Goal: Task Accomplishment & Management: Manage account settings

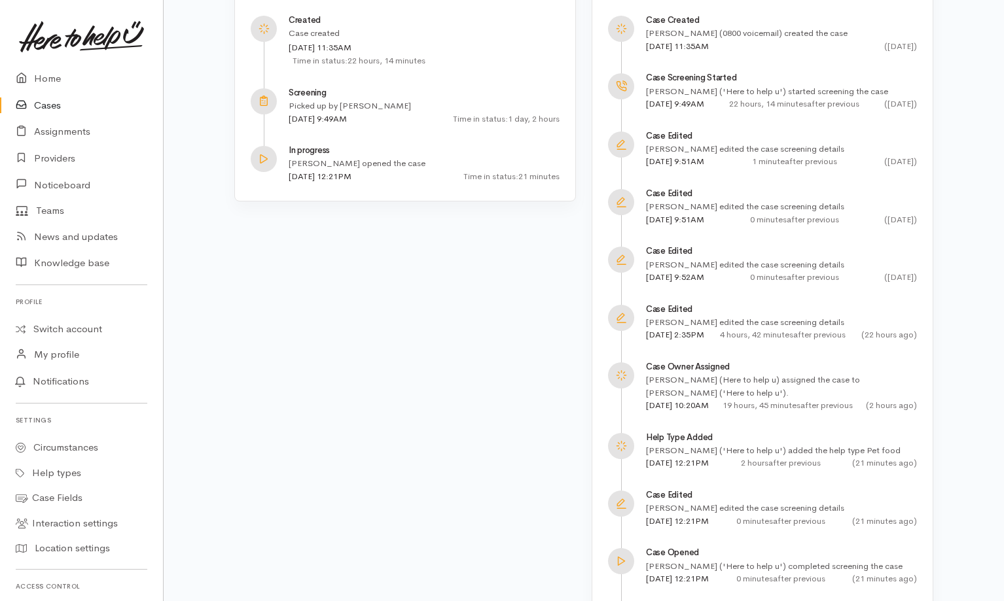
scroll to position [183, 0]
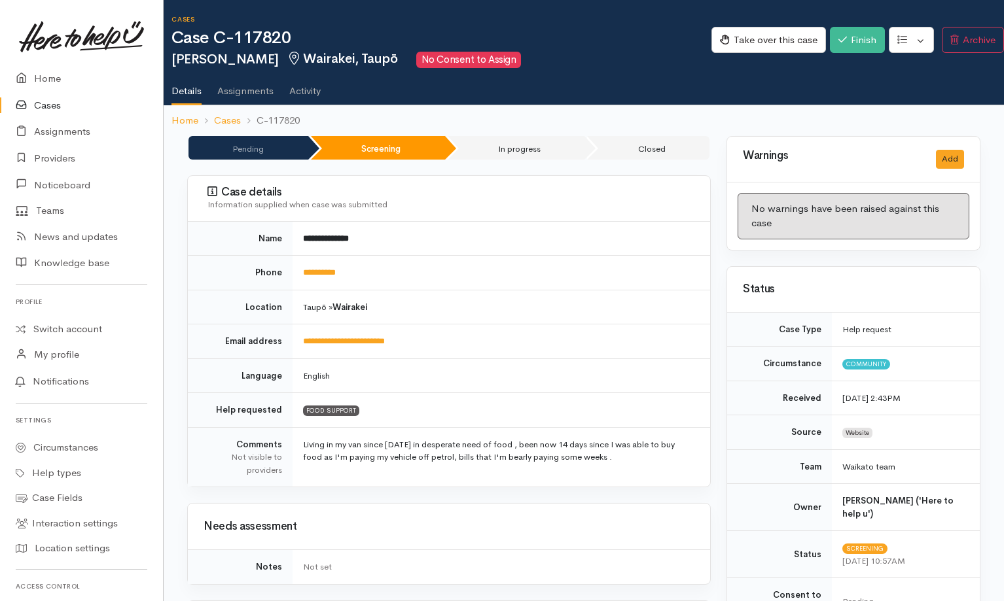
click at [312, 97] on link "Activity" at bounding box center [304, 86] width 31 height 37
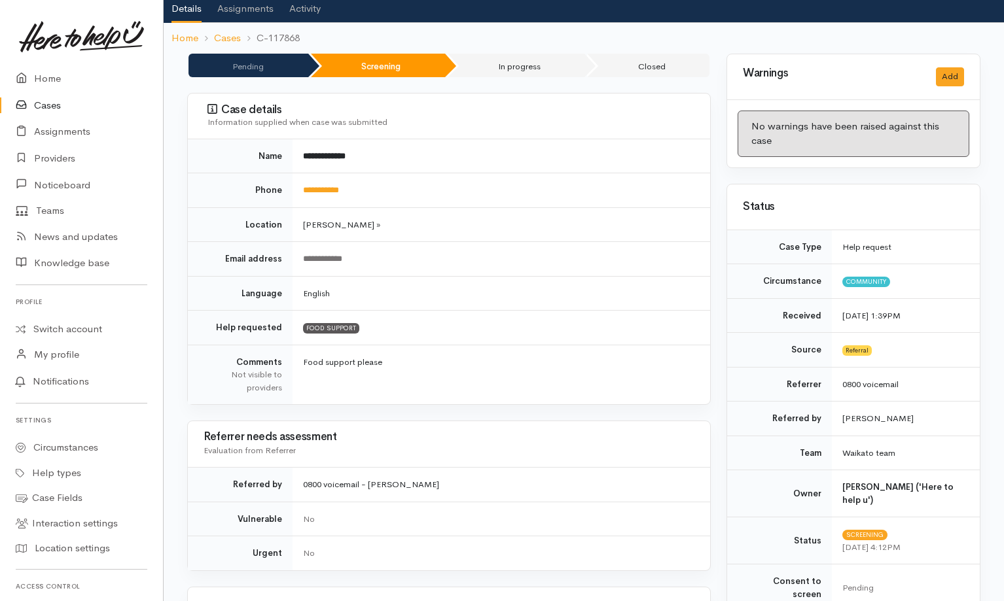
scroll to position [82, 0]
click at [302, 9] on link "Activity" at bounding box center [304, 4] width 31 height 37
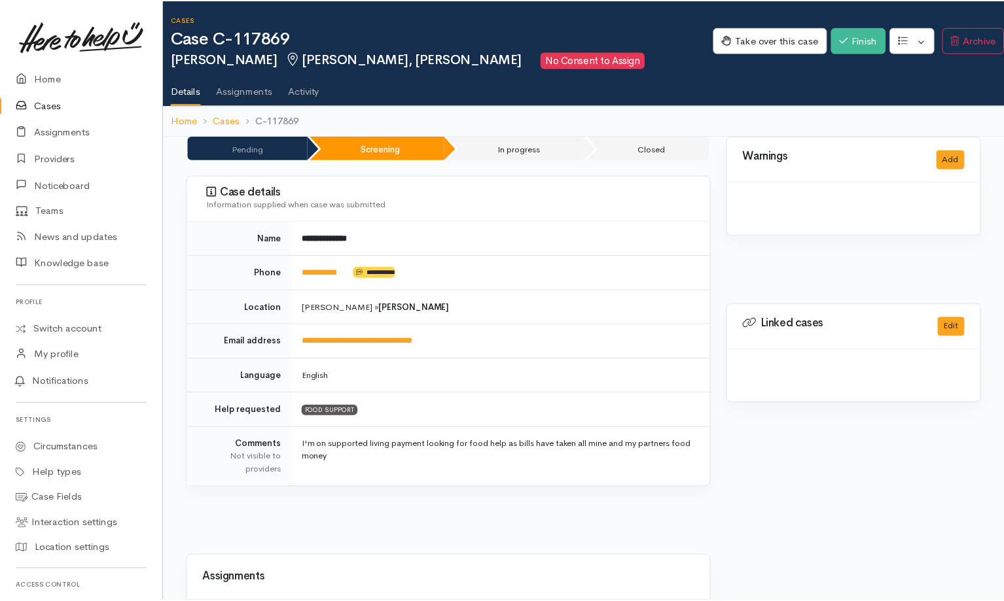
scroll to position [169, 0]
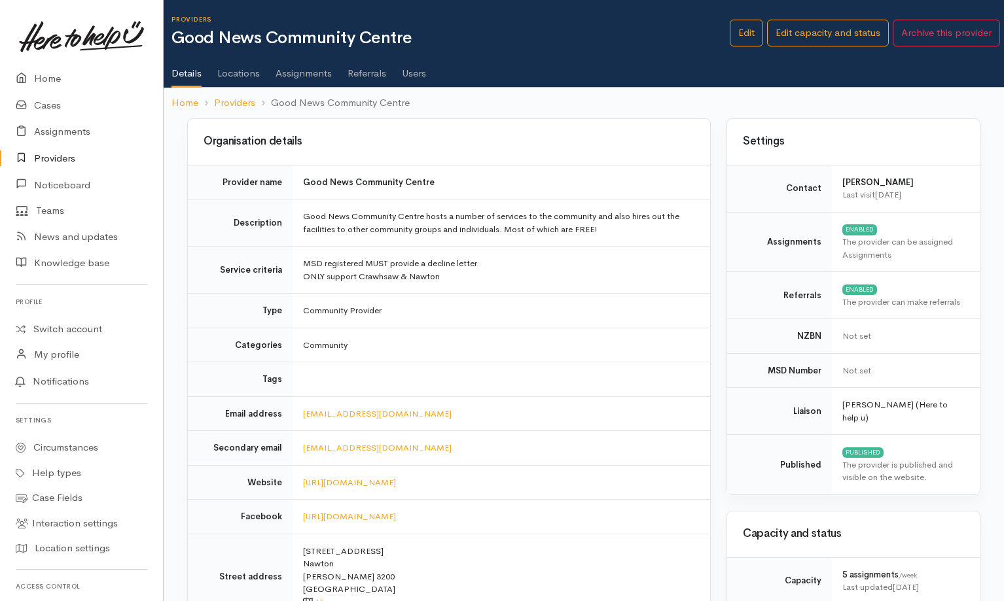
scroll to position [393, 0]
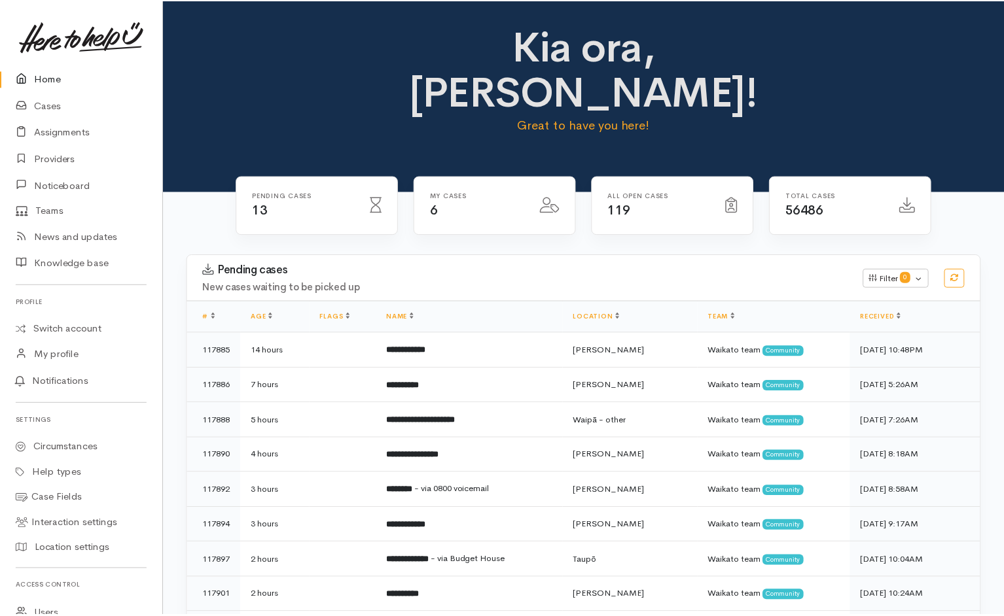
scroll to position [224, 0]
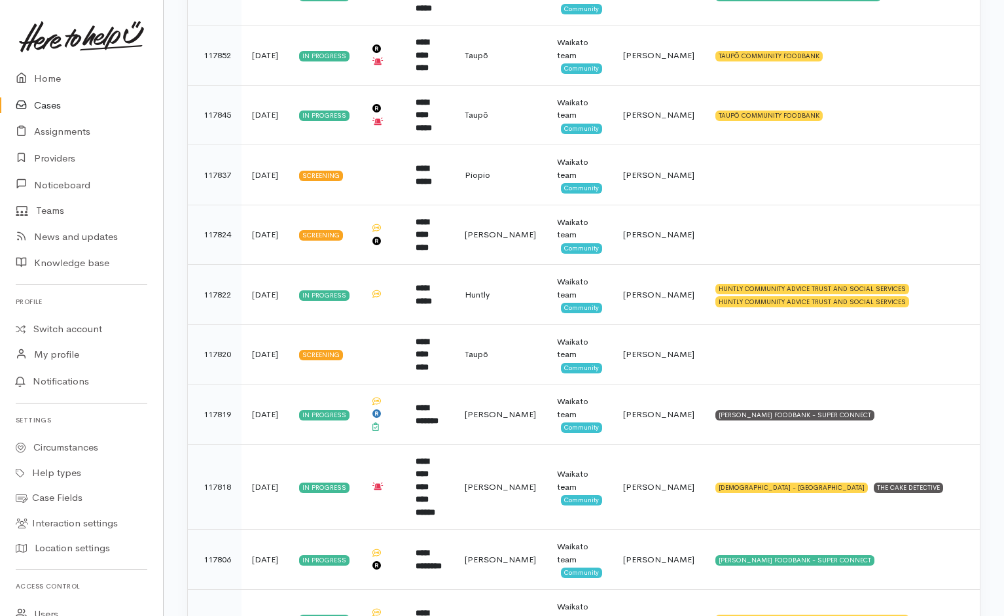
scroll to position [2155, 0]
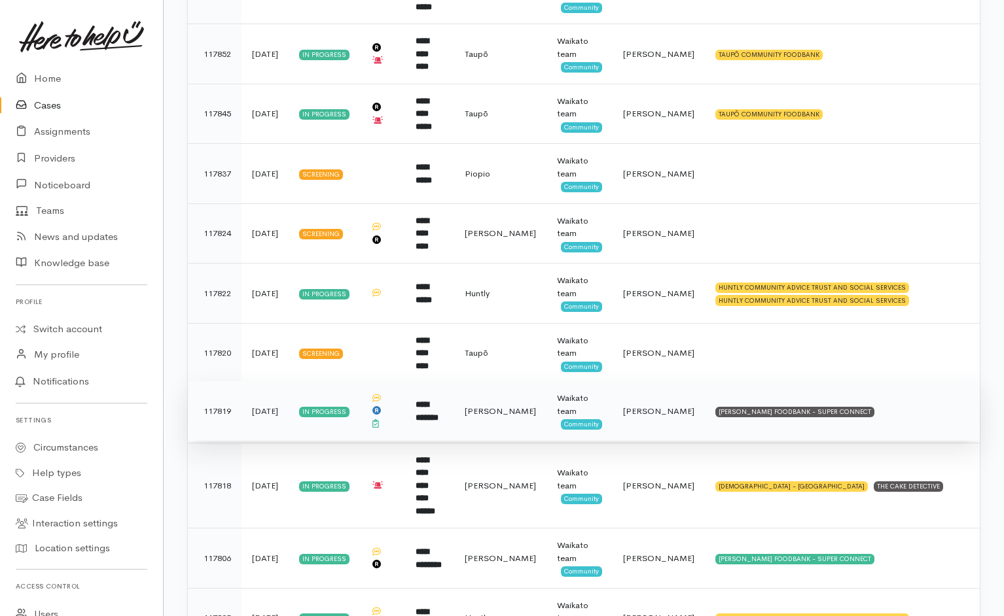
click at [917, 382] on td "[PERSON_NAME] FOODBANK - SUPER CONNECT" at bounding box center [842, 411] width 275 height 60
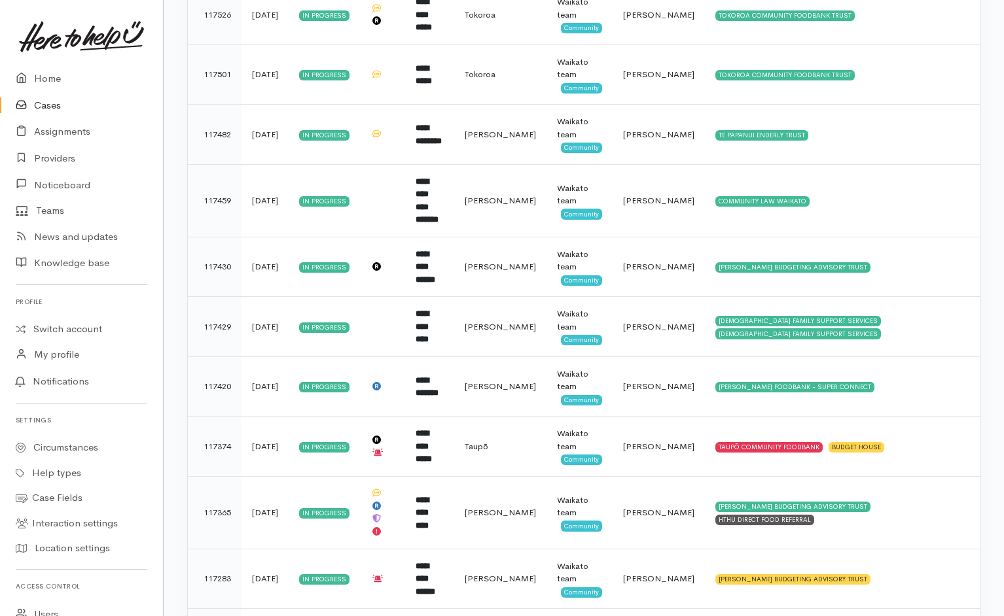
scroll to position [5745, 0]
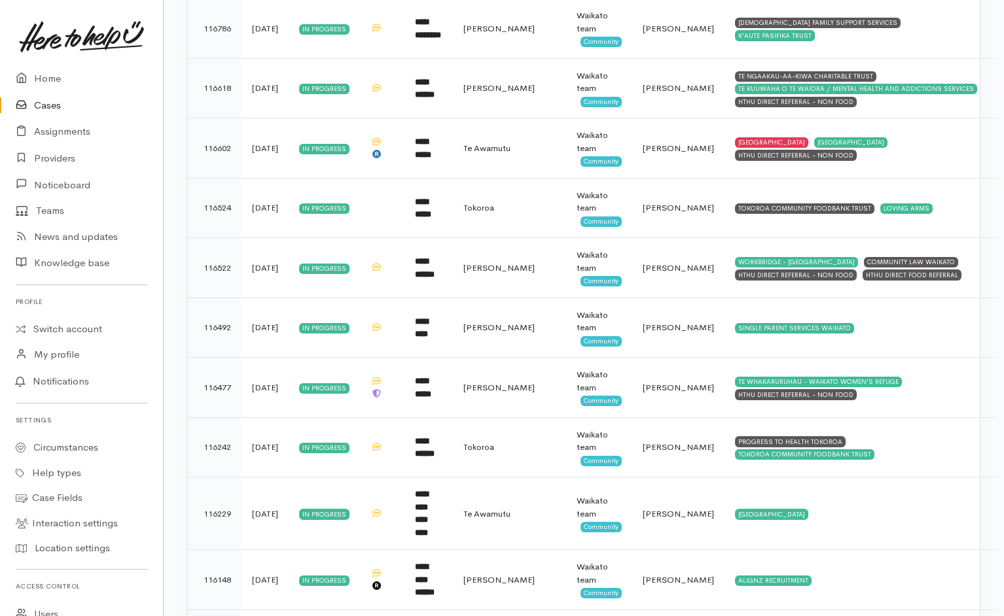
scroll to position [743, 0]
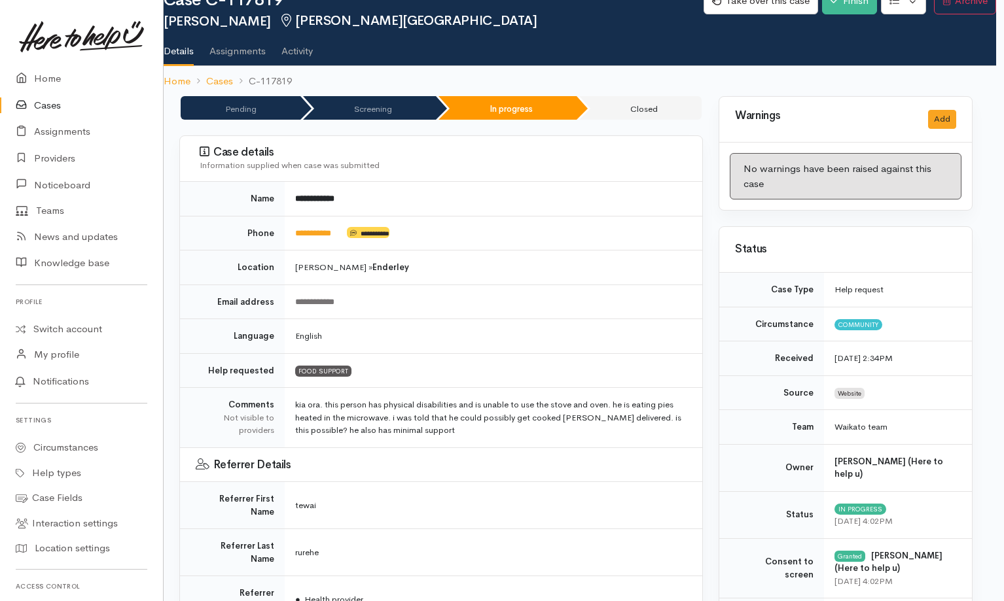
scroll to position [0, 8]
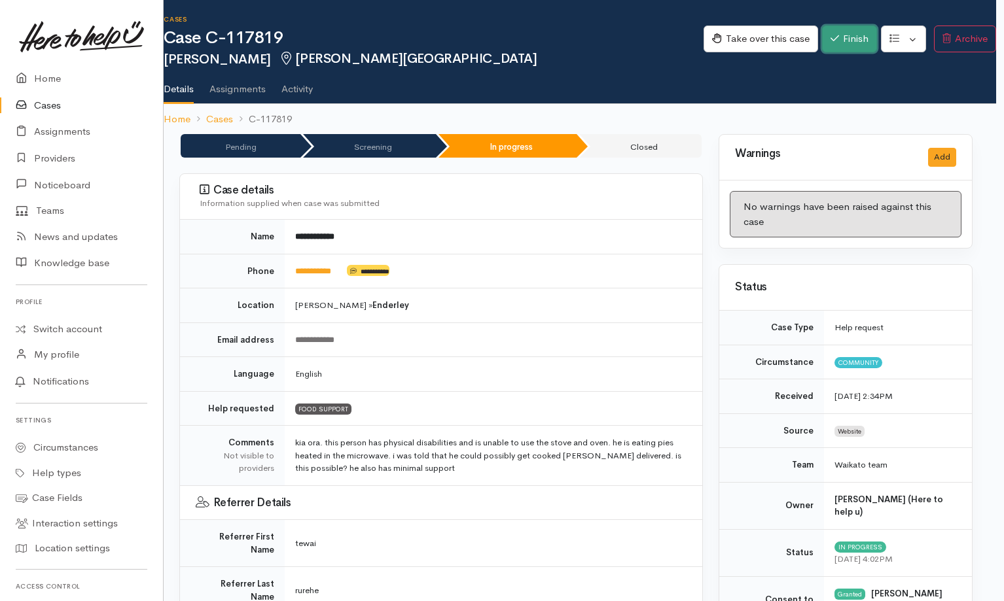
click at [667, 31] on button "Finish" at bounding box center [849, 39] width 55 height 27
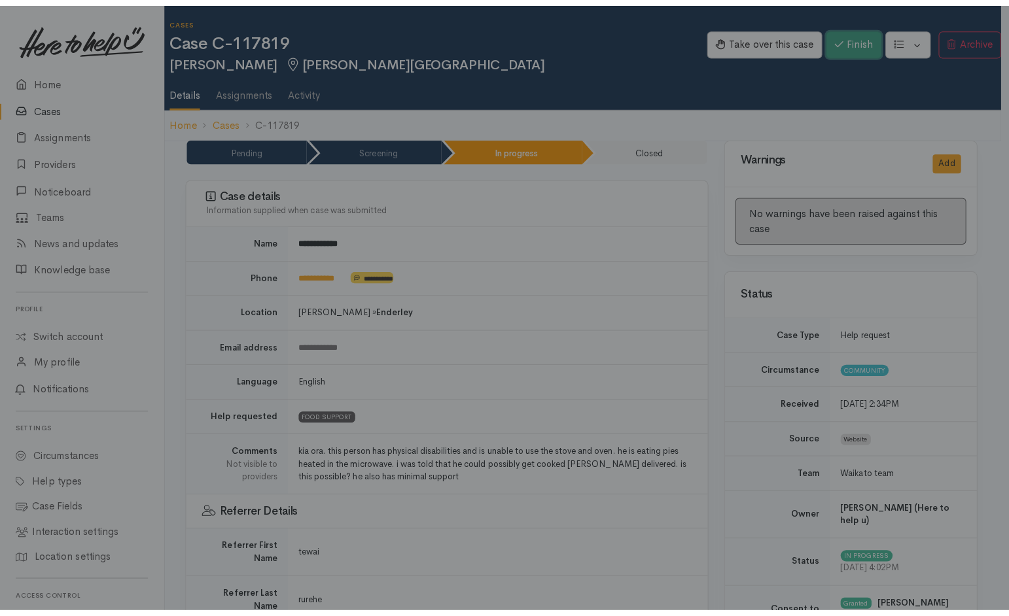
scroll to position [0, 3]
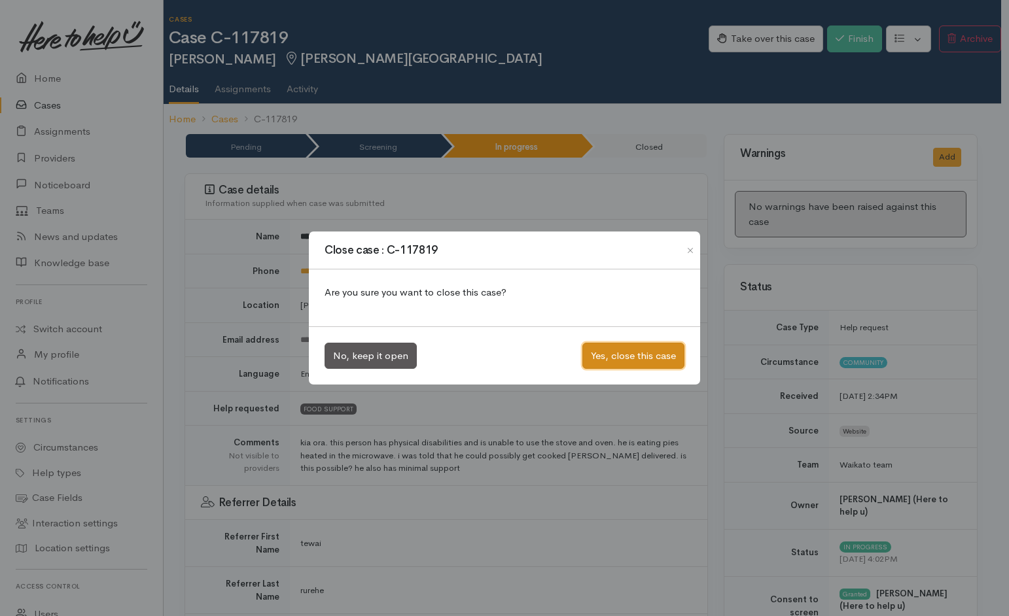
click at [591, 360] on button "Yes, close this case" at bounding box center [633, 356] width 102 height 27
